Goal: Task Accomplishment & Management: Complete application form

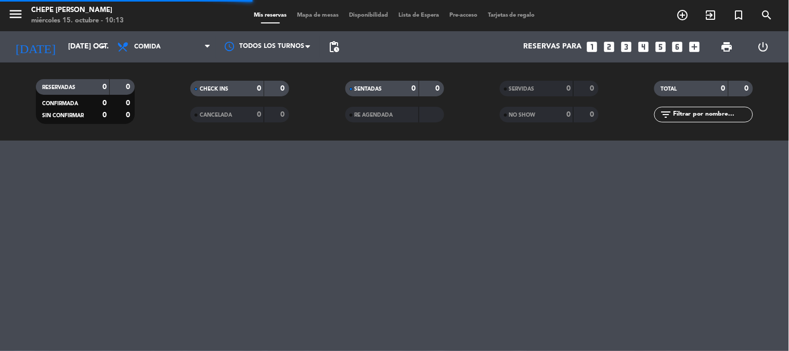
click at [325, 18] on span "Mapa de mesas" at bounding box center [318, 15] width 52 height 6
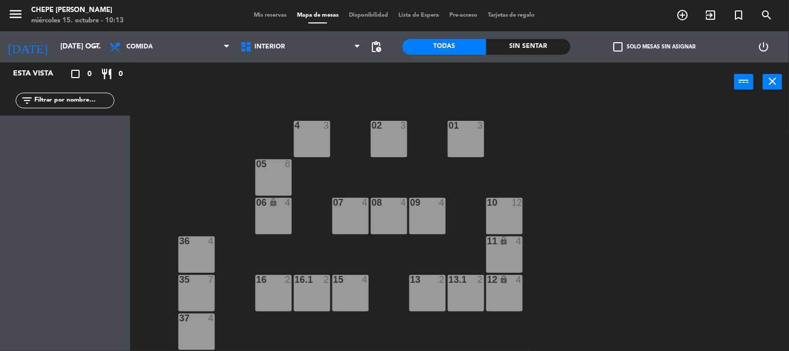
click at [537, 147] on div "02 3 4 3 01 3 05 8 06 lock 4 07 4 09 4 10 12 08 4 11 lock 4 36 4 16 2 15 4 13 2…" at bounding box center [463, 226] width 651 height 249
click at [66, 41] on input "[DATE] oct." at bounding box center [104, 46] width 99 height 19
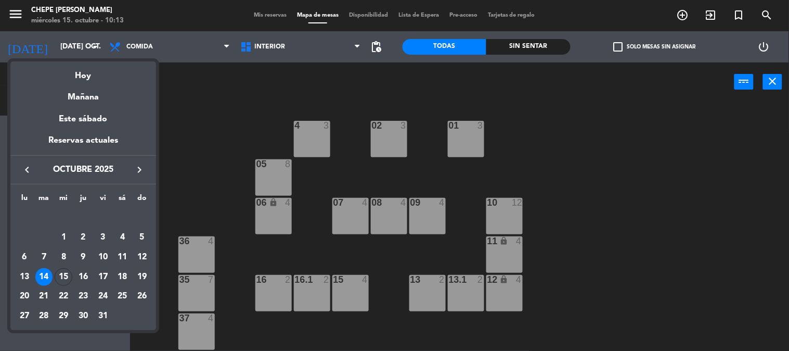
click at [66, 273] on div "15" at bounding box center [64, 277] width 18 height 18
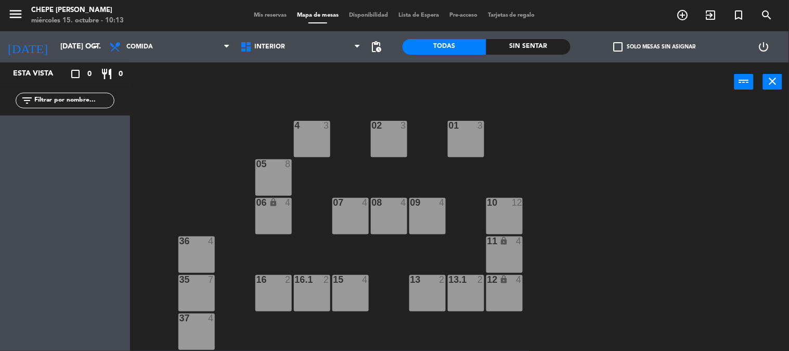
type input "mié. [DATE]"
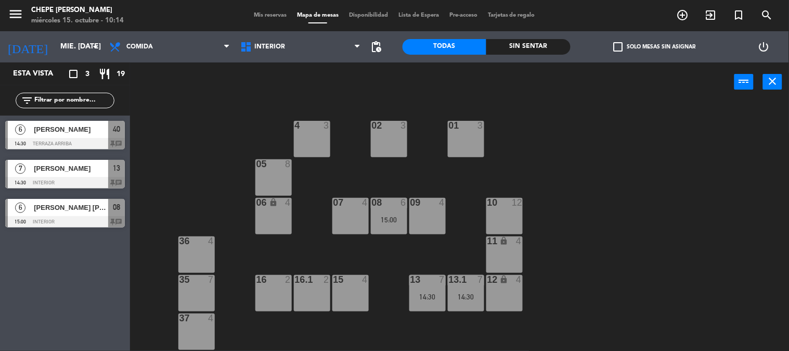
click at [345, 213] on div "07 4" at bounding box center [350, 216] width 36 height 36
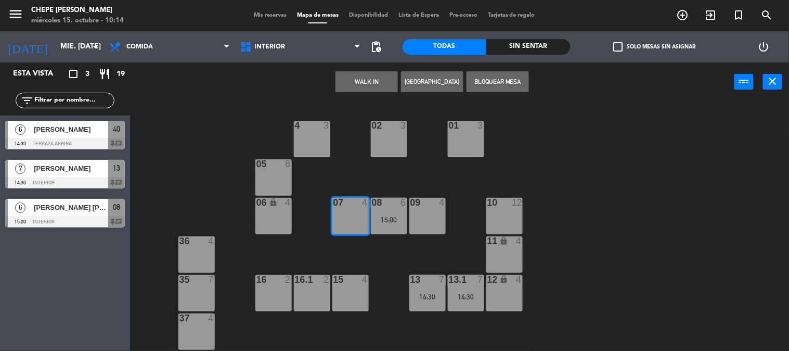
click at [437, 80] on button "[GEOGRAPHIC_DATA]" at bounding box center [432, 81] width 62 height 21
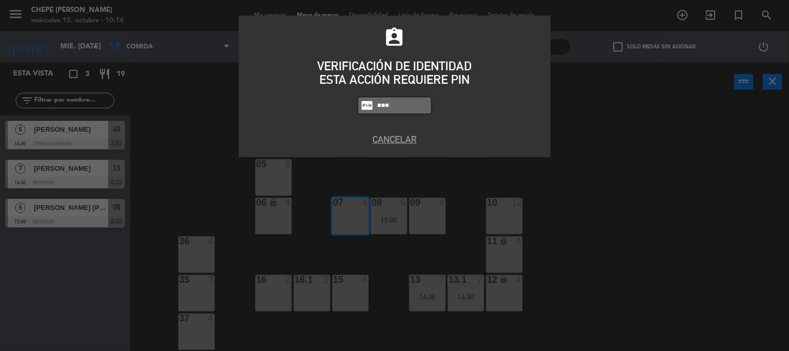
type input "5257"
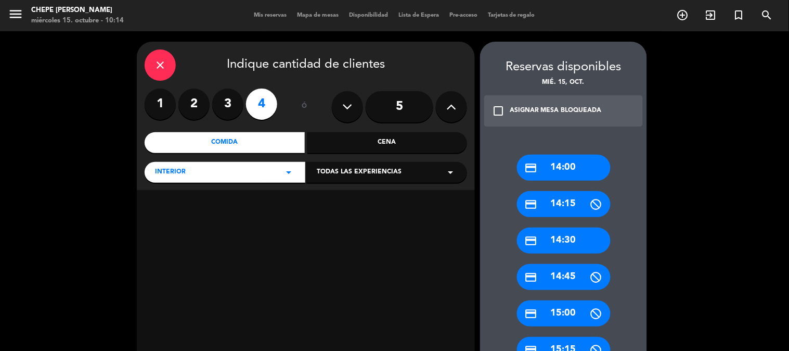
click at [573, 165] on div "credit_card 14:00" at bounding box center [564, 167] width 94 height 26
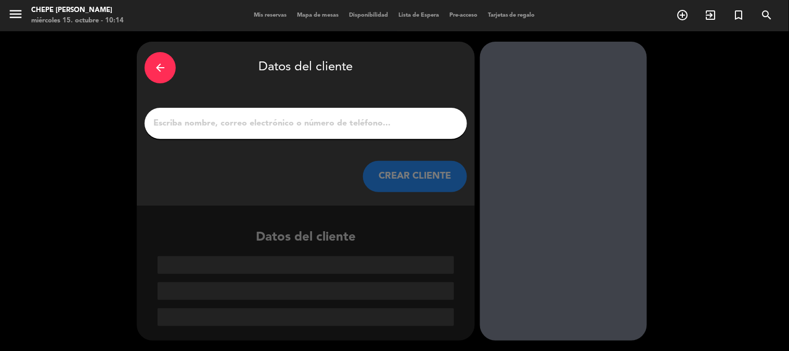
click at [362, 123] on input "1" at bounding box center [305, 123] width 307 height 15
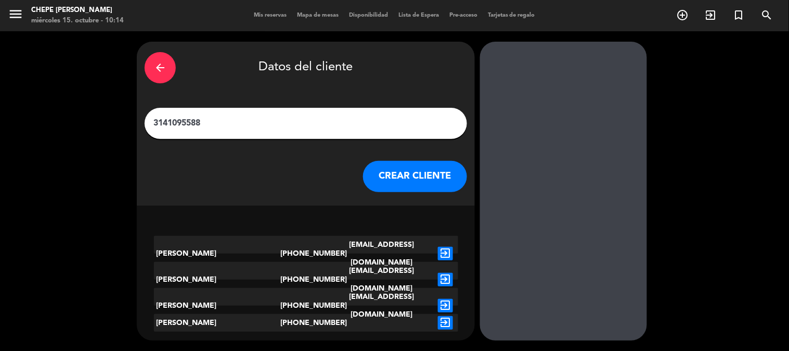
type input "3141095588"
click at [447, 246] on icon "exit_to_app" at bounding box center [445, 253] width 15 height 14
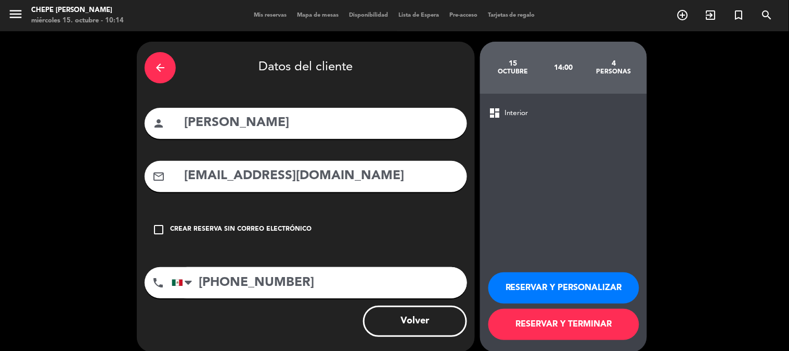
click at [258, 229] on div "Crear reserva sin correo electrónico" at bounding box center [240, 229] width 141 height 10
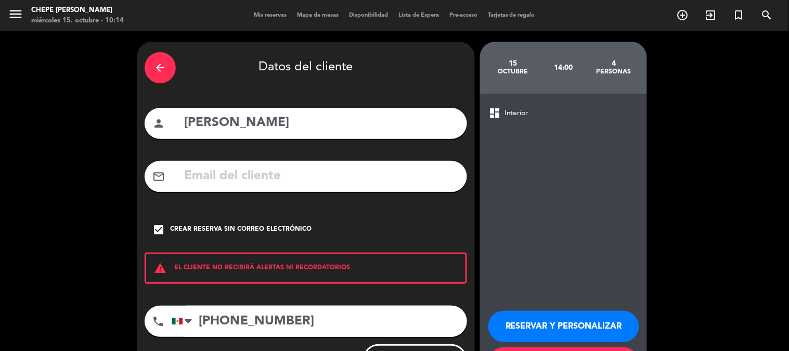
click at [555, 327] on button "RESERVAR Y PERSONALIZAR" at bounding box center [563, 325] width 151 height 31
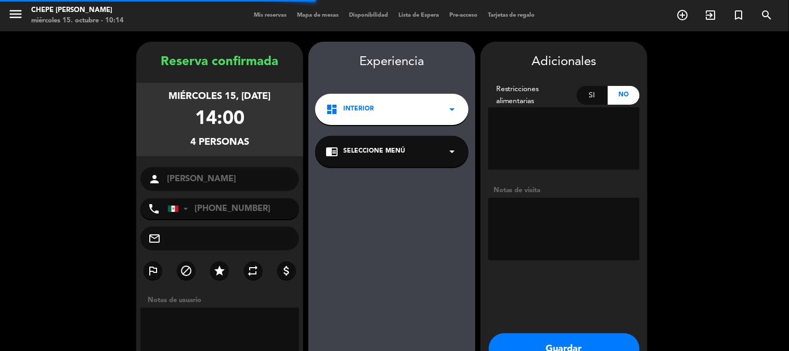
scroll to position [42, 0]
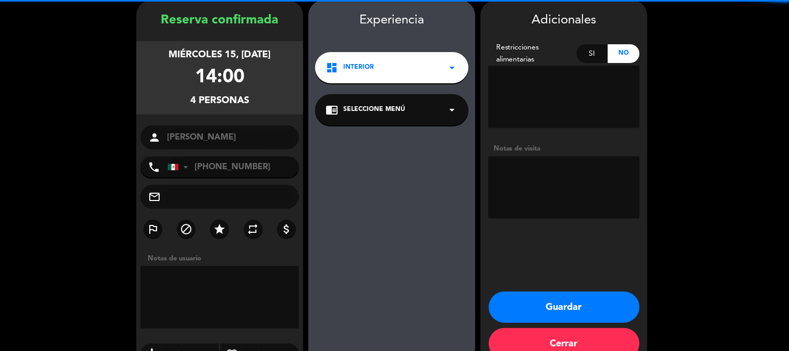
click at [562, 178] on textarea at bounding box center [563, 187] width 151 height 62
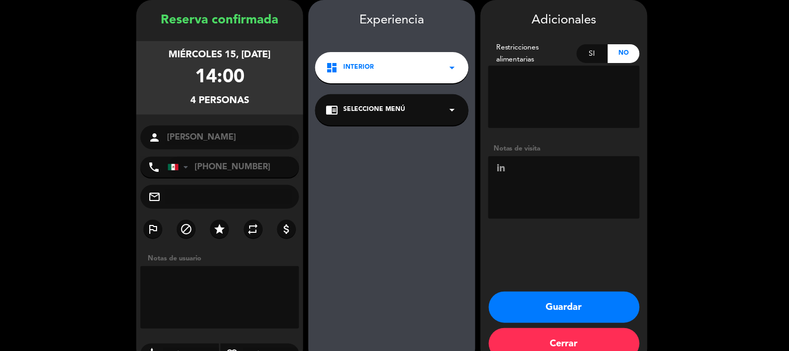
type textarea "i"
type textarea "INTERIOR"
click at [574, 301] on button "Guardar" at bounding box center [564, 306] width 151 height 31
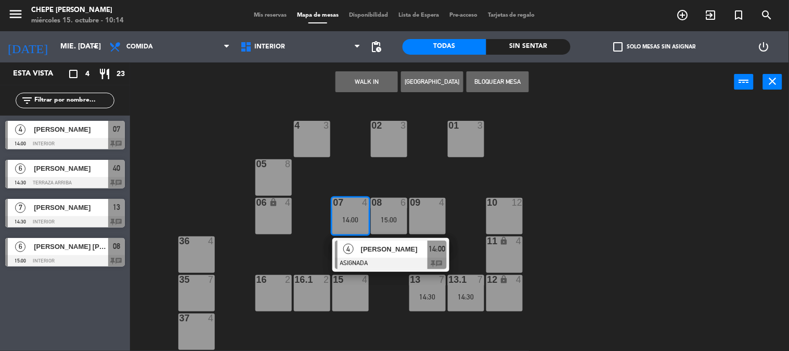
click at [653, 185] on div "02 3 4 3 01 3 05 8 06 lock 4 07 4 14:00 4 [PERSON_NAME] ASIGNADA 14:00 chat 09 …" at bounding box center [463, 226] width 651 height 249
